Goal: Task Accomplishment & Management: Manage account settings

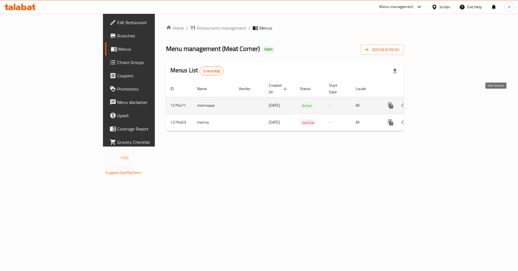
click at [434, 102] on icon "enhanced table" at bounding box center [430, 105] width 7 height 7
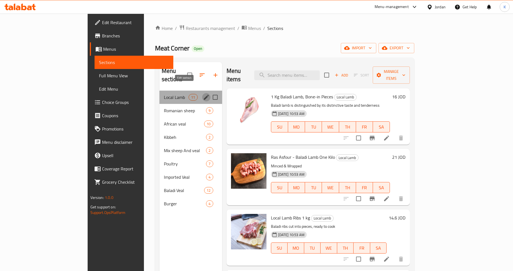
click at [203, 94] on icon "edit" at bounding box center [206, 97] width 7 height 7
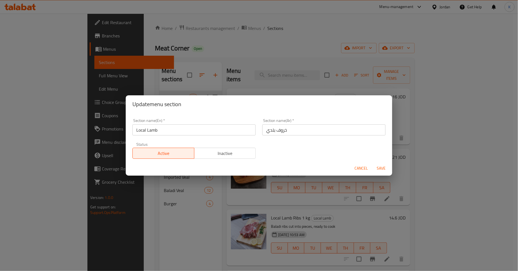
click at [358, 168] on span "Cancel" at bounding box center [360, 168] width 13 height 7
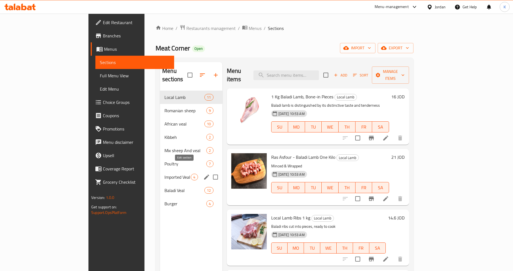
click at [204, 175] on icon "edit" at bounding box center [206, 177] width 5 height 5
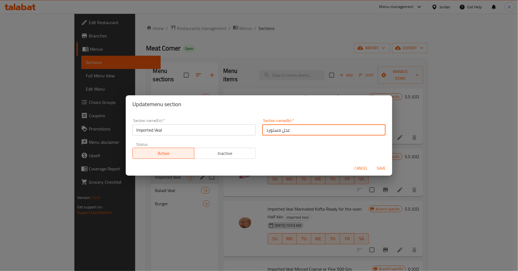
drag, startPoint x: 302, startPoint y: 131, endPoint x: 234, endPoint y: 124, distance: 68.3
click at [240, 124] on div "Section name(En)   * Imported Veal Section name(En) * Section name(Ar)   * عجل …" at bounding box center [259, 138] width 260 height 47
click at [357, 168] on span "Cancel" at bounding box center [360, 168] width 13 height 7
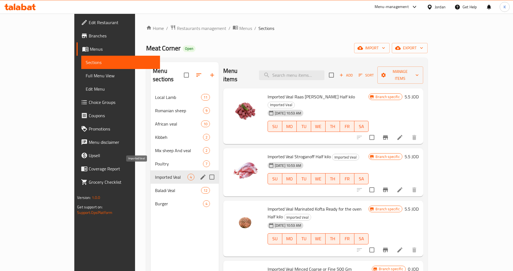
click at [155, 174] on span "Imported Veal" at bounding box center [171, 177] width 32 height 7
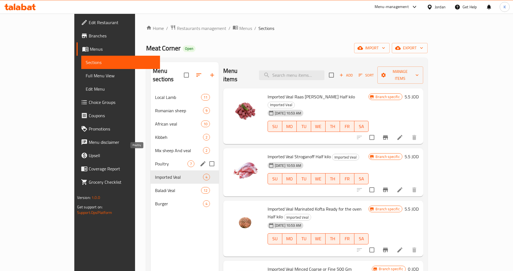
click at [155, 161] on span "Poultry" at bounding box center [171, 164] width 32 height 7
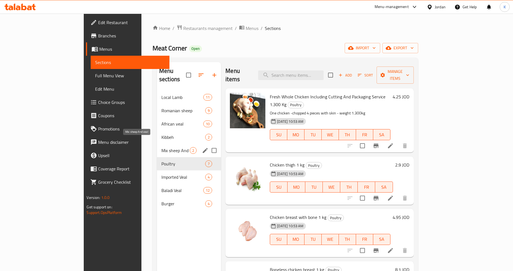
click at [161, 147] on span "Mix sheep And veal" at bounding box center [175, 150] width 28 height 7
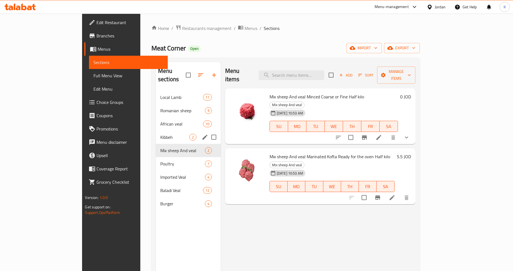
click at [160, 134] on span "Kibbeh" at bounding box center [174, 137] width 29 height 7
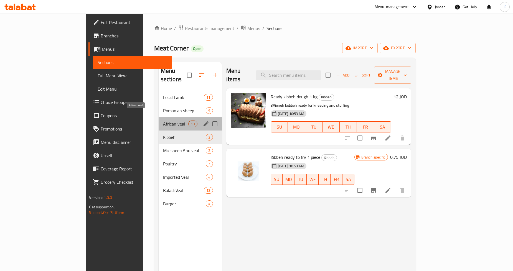
click at [163, 121] on span "African veal" at bounding box center [175, 124] width 25 height 7
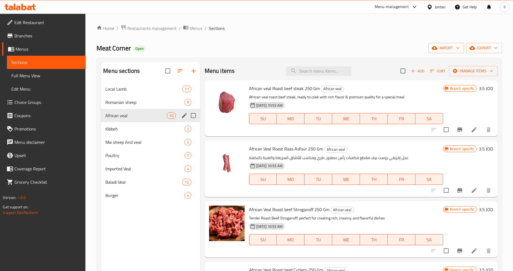
click at [180, 117] on div "Menu sections" at bounding box center [184, 115] width 8 height 8
click at [182, 117] on icon "edit" at bounding box center [184, 115] width 7 height 7
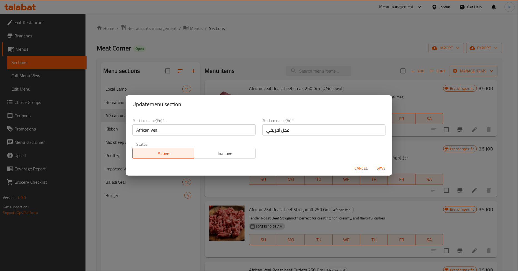
click at [359, 168] on span "Cancel" at bounding box center [360, 168] width 13 height 7
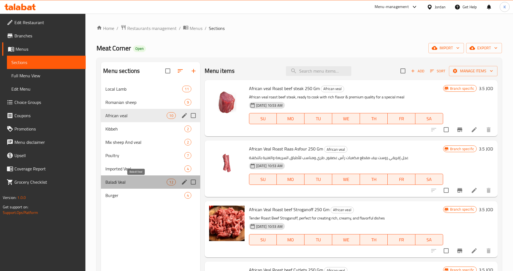
click at [126, 181] on span "Baladi Veal" at bounding box center [135, 182] width 61 height 7
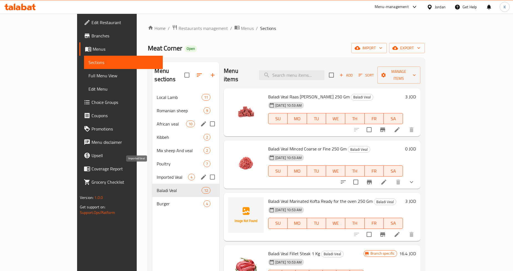
click at [157, 174] on span "Imported Veal" at bounding box center [172, 177] width 31 height 7
